Goal: Find specific page/section: Find specific page/section

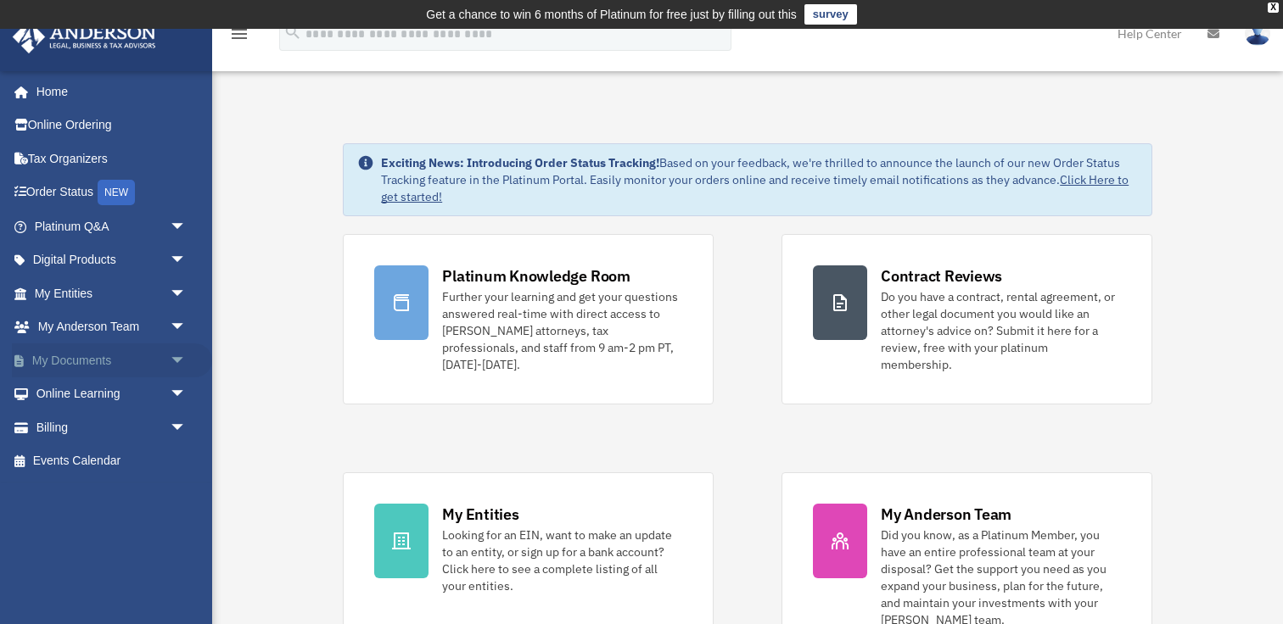
click at [176, 355] on span "arrow_drop_down" at bounding box center [187, 361] width 34 height 35
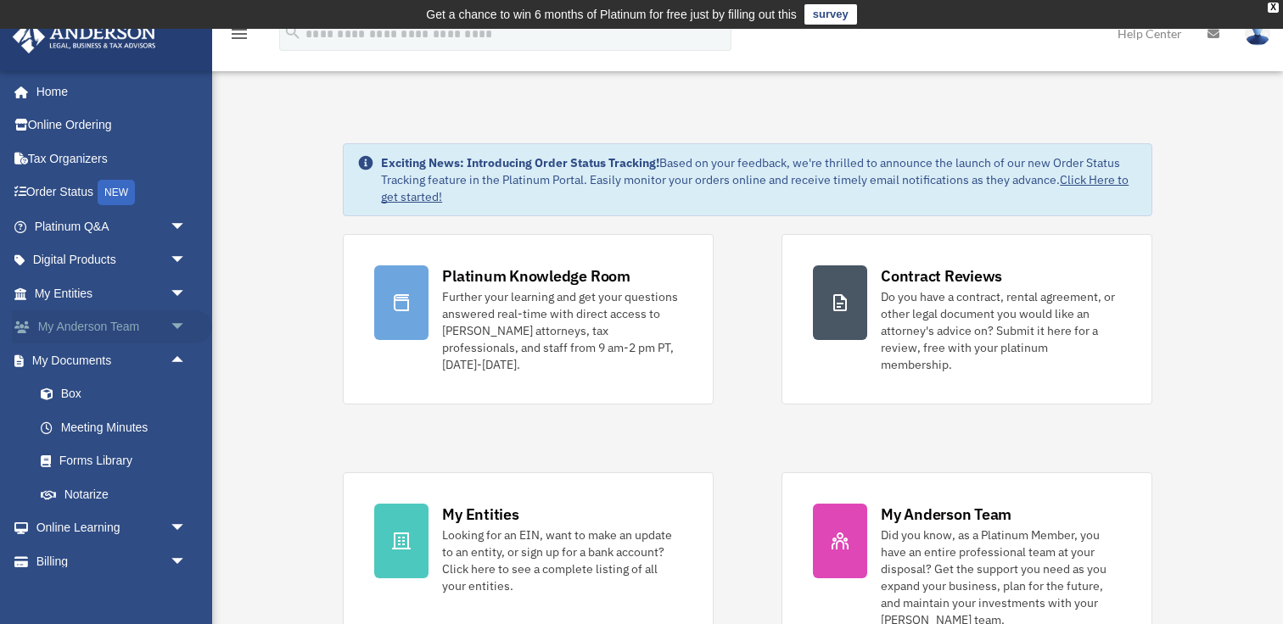
click at [175, 325] on span "arrow_drop_down" at bounding box center [187, 328] width 34 height 35
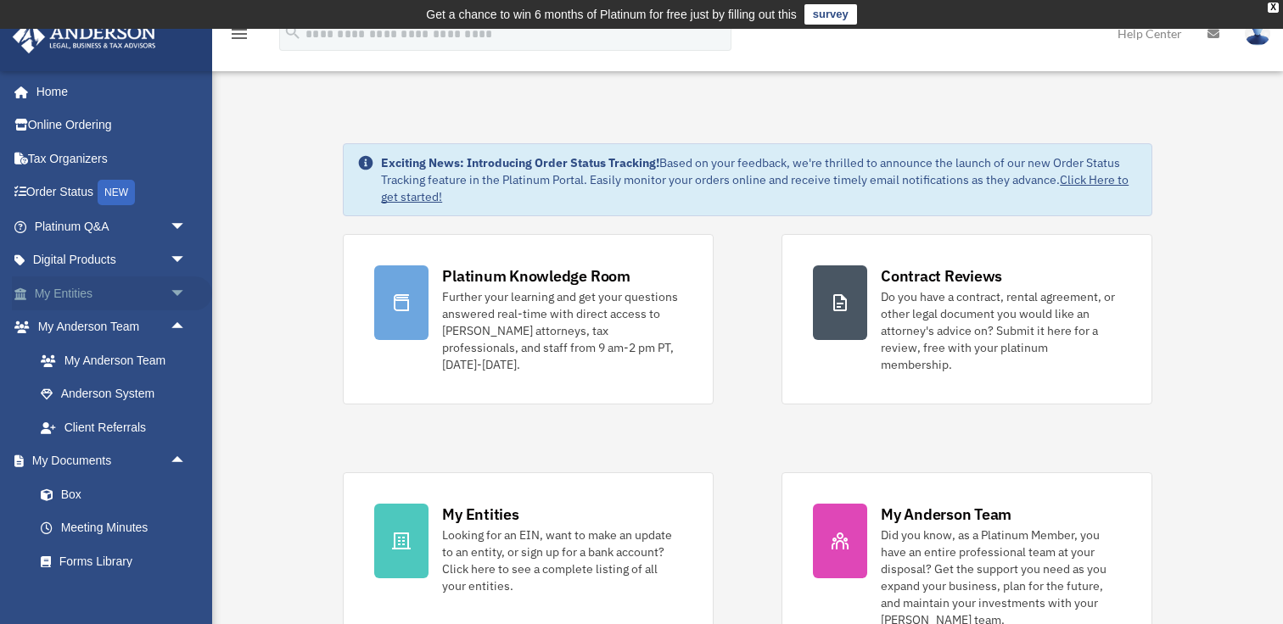
click at [175, 307] on span "arrow_drop_down" at bounding box center [187, 294] width 34 height 35
click at [179, 277] on span "arrow_drop_up" at bounding box center [187, 294] width 34 height 35
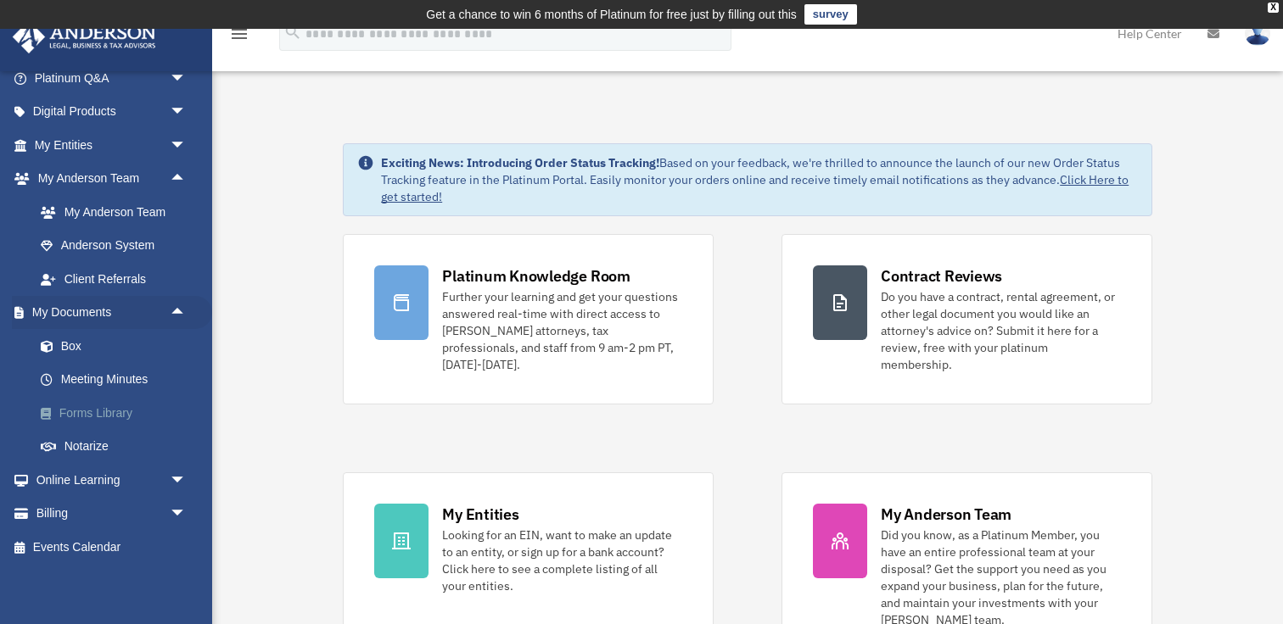
scroll to position [142, 0]
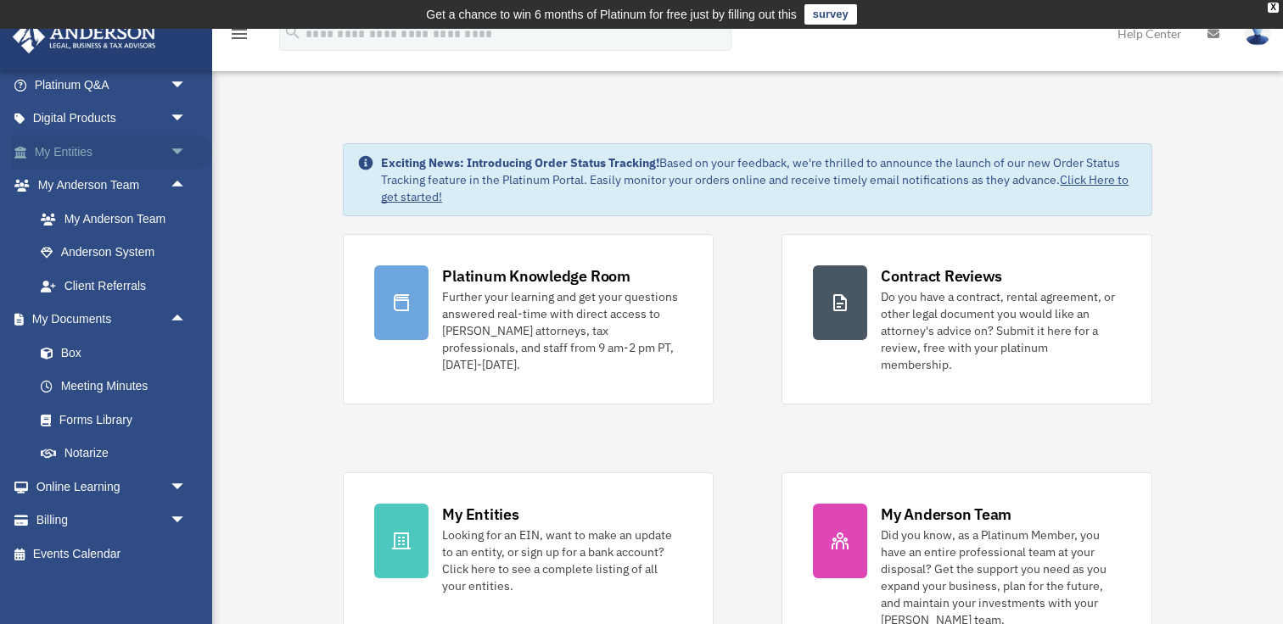
click at [191, 154] on span "arrow_drop_down" at bounding box center [187, 152] width 34 height 35
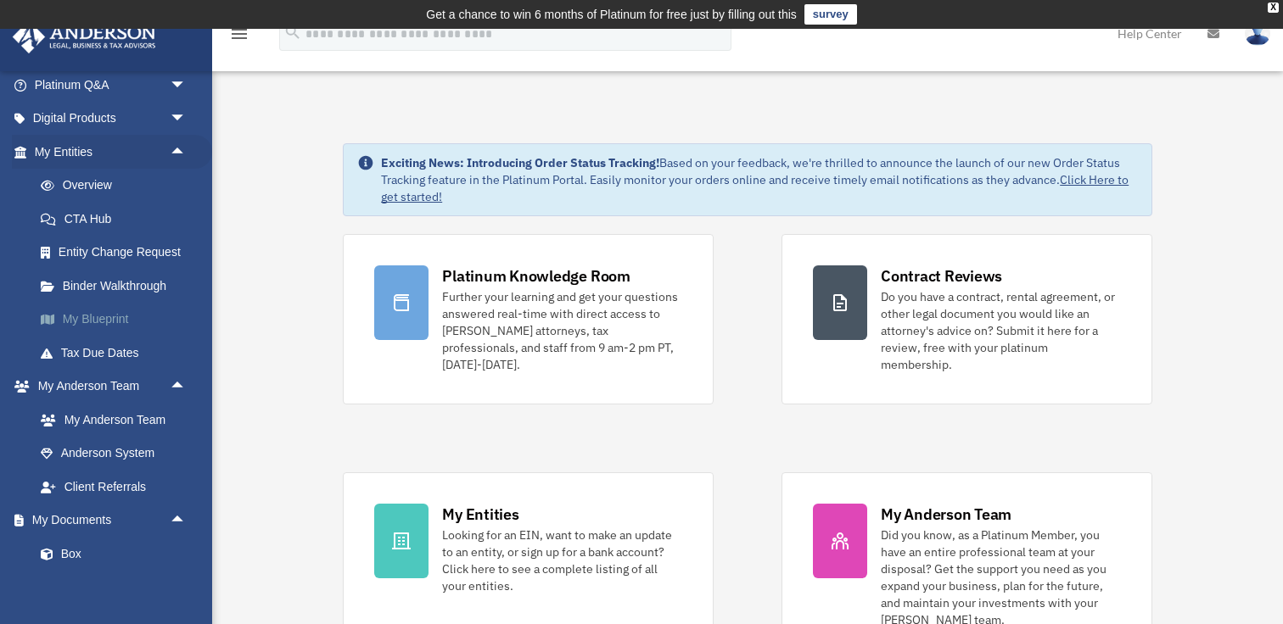
click at [112, 323] on link "My Blueprint" at bounding box center [118, 320] width 188 height 34
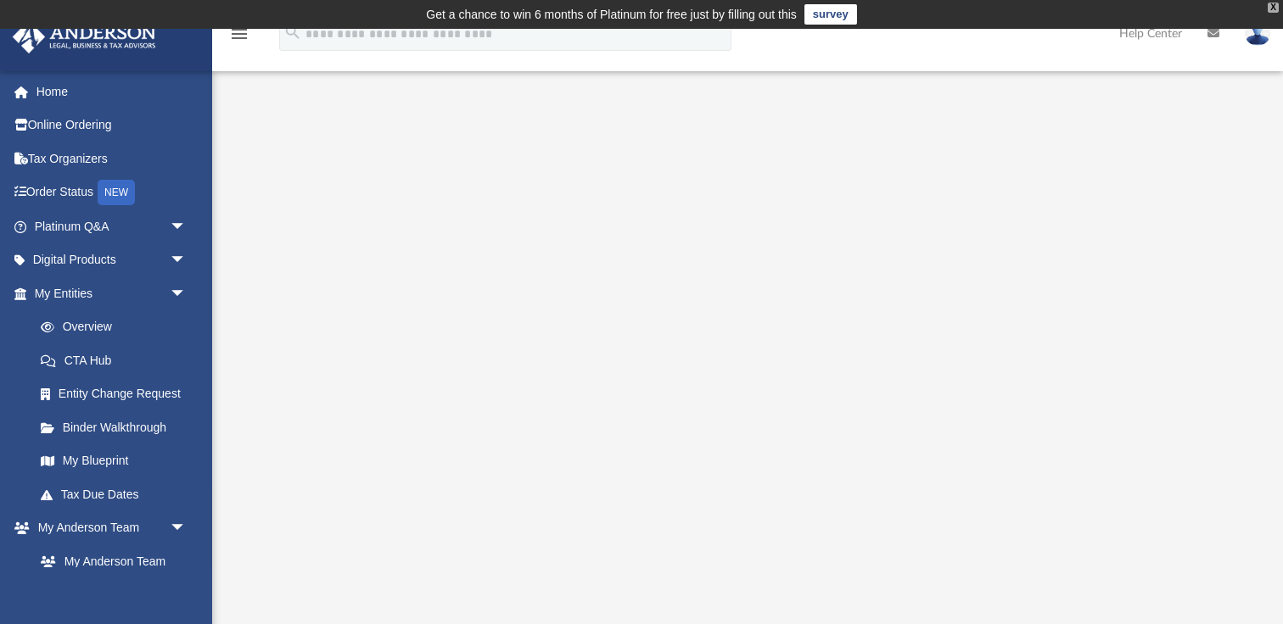
click at [1273, 9] on div "X" at bounding box center [1273, 8] width 11 height 10
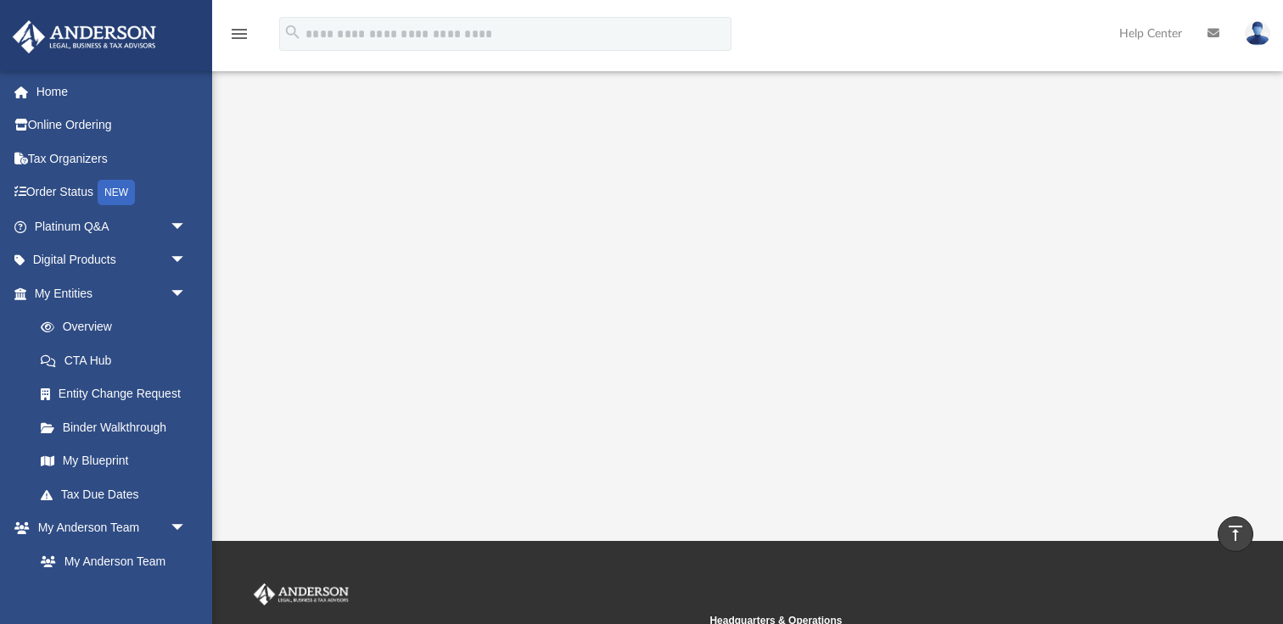
scroll to position [307, 0]
